Goal: Information Seeking & Learning: Stay updated

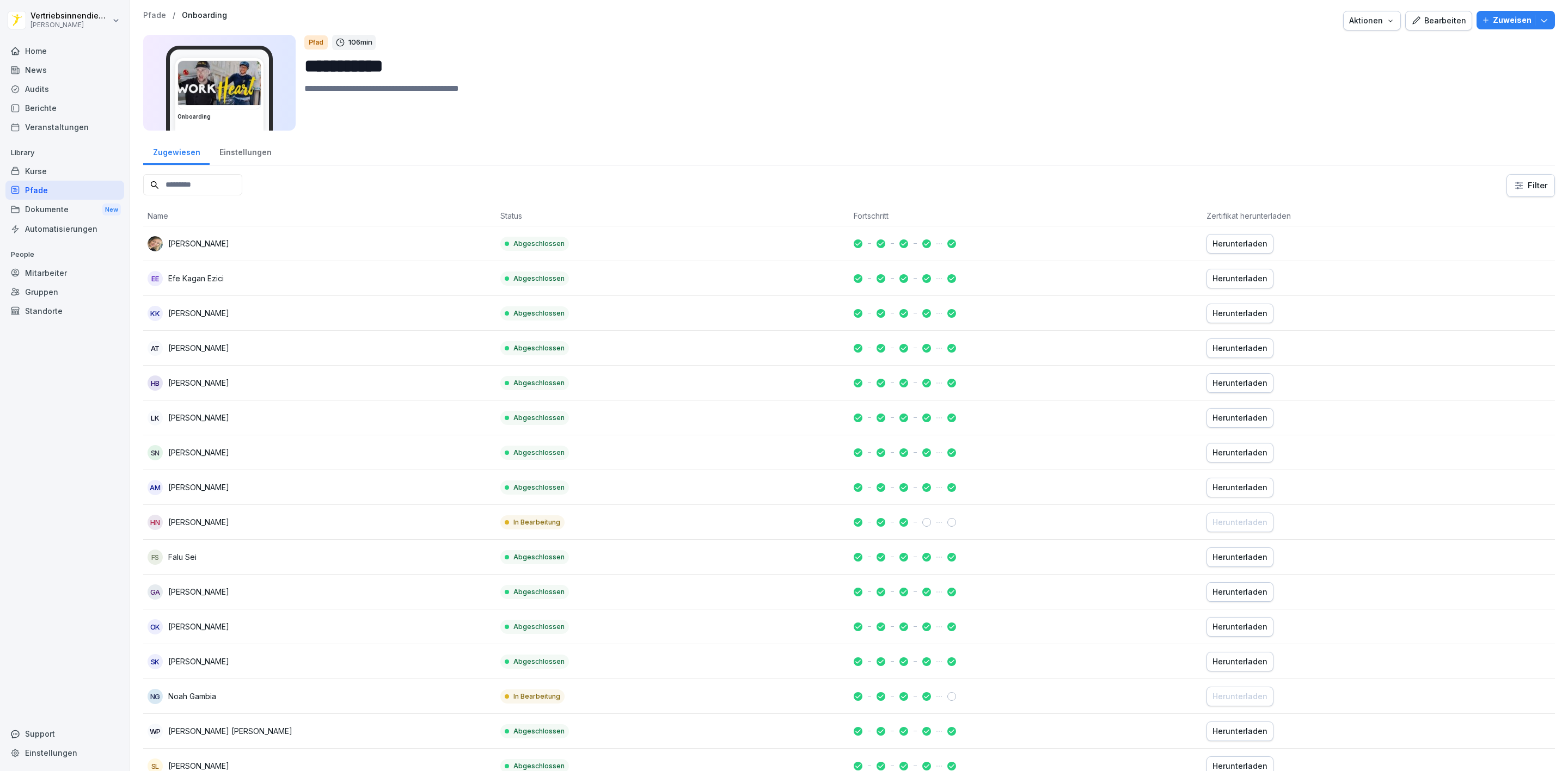
click at [38, 74] on div "News" at bounding box center [64, 70] width 119 height 19
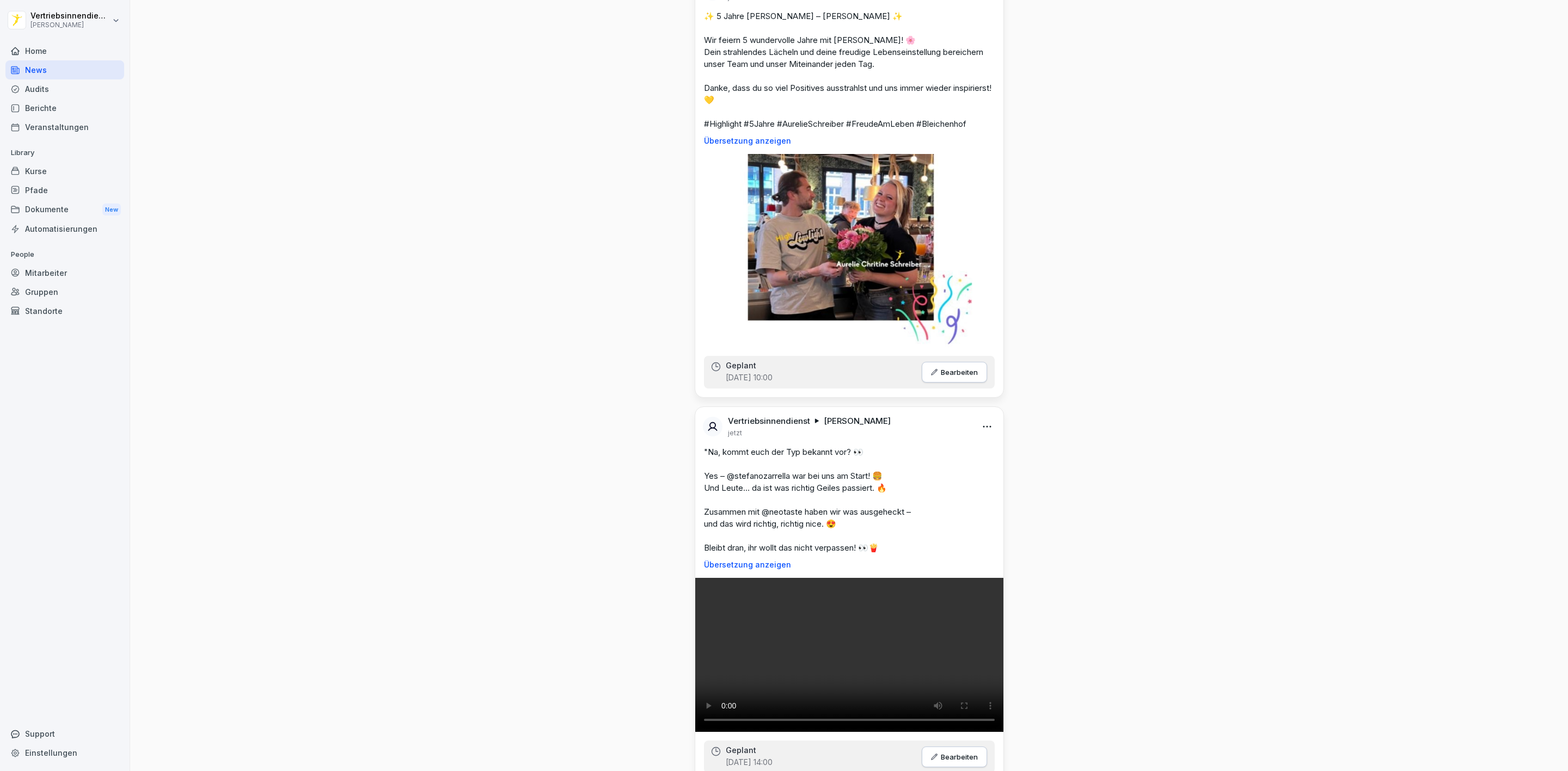
scroll to position [1796, 0]
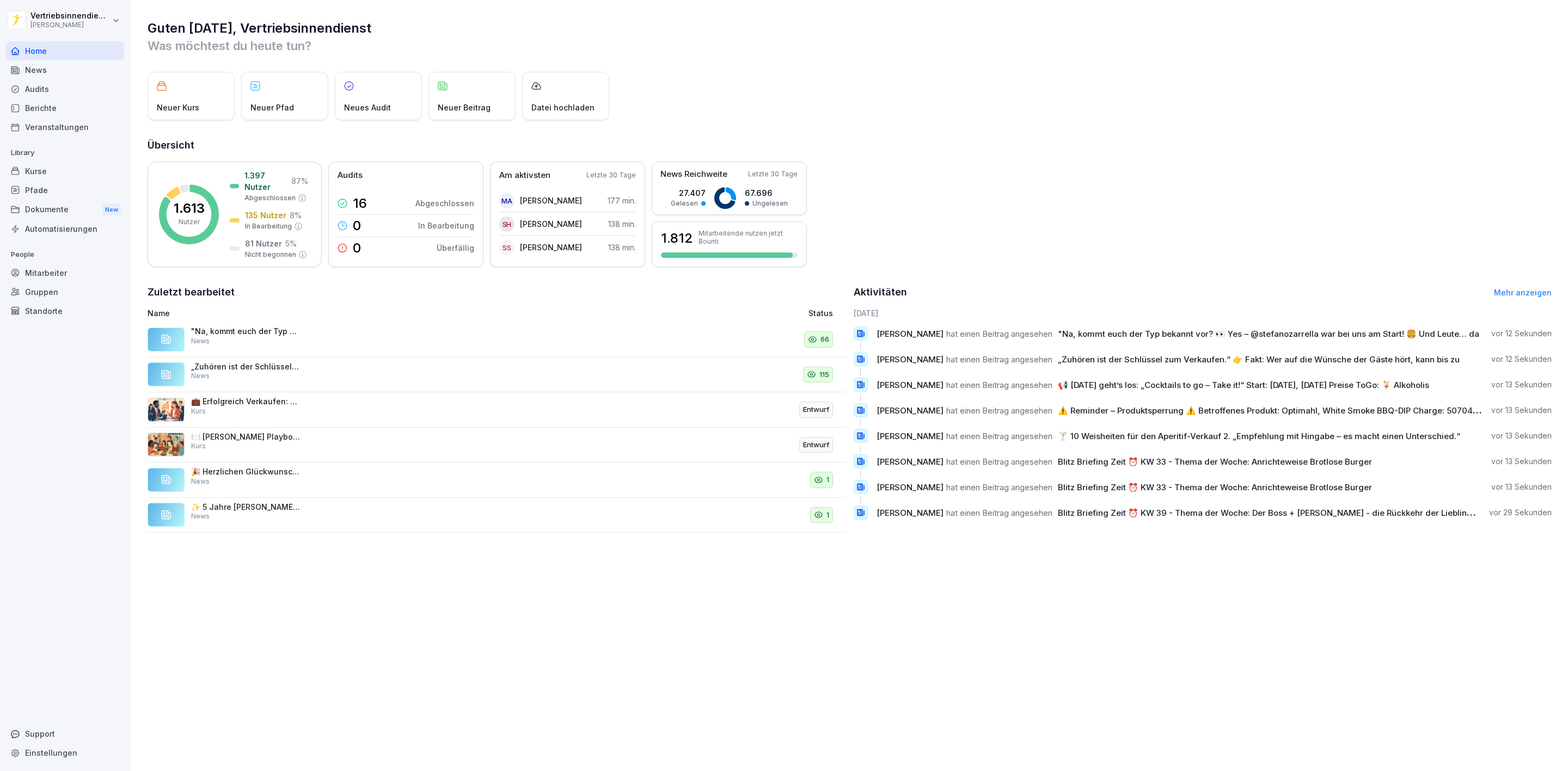
click at [50, 61] on div "News" at bounding box center [64, 70] width 119 height 19
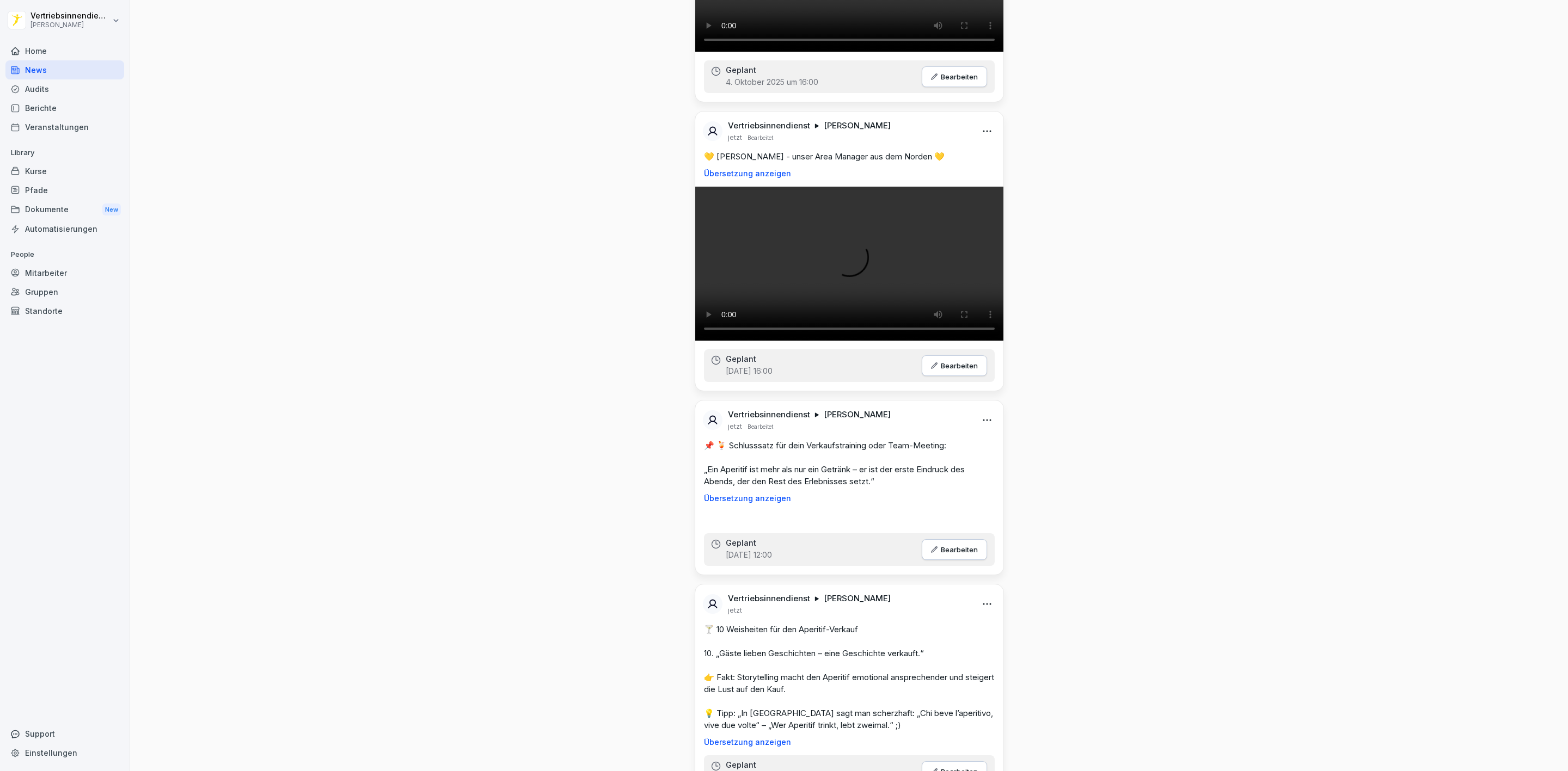
scroll to position [81, 0]
